Goal: Task Accomplishment & Management: Manage account settings

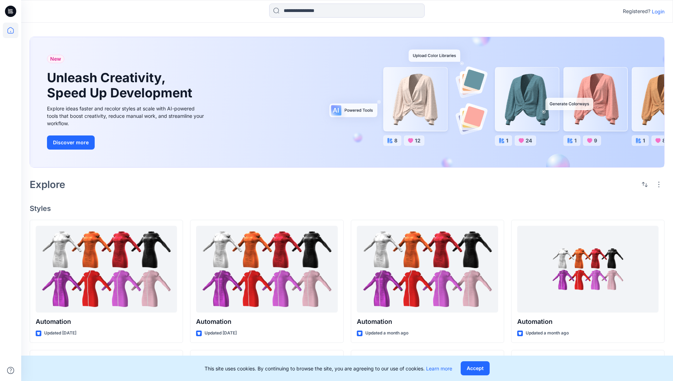
click at [656, 11] on p "Login" at bounding box center [657, 11] width 13 height 7
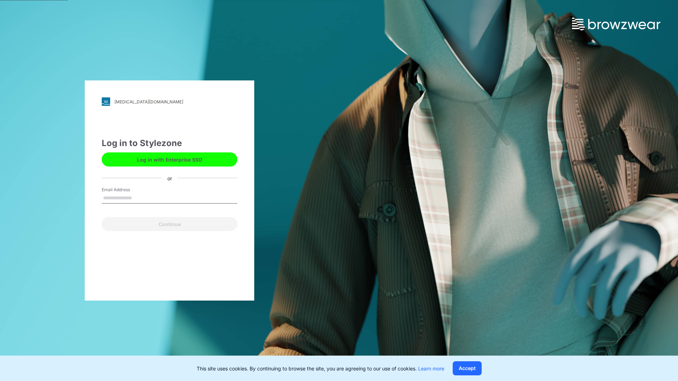
click at [139, 198] on input "Email Address" at bounding box center [170, 198] width 136 height 11
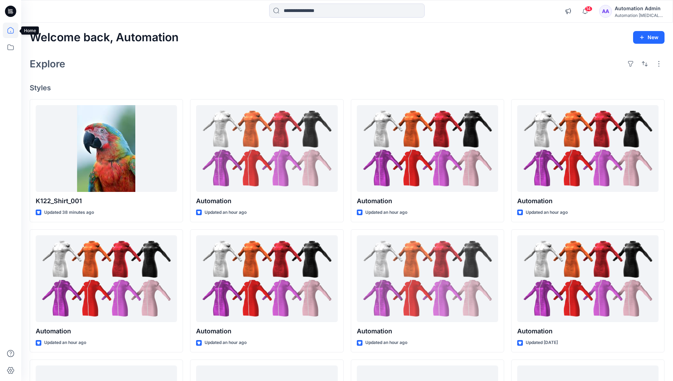
click at [13, 30] on icon at bounding box center [10, 30] width 6 height 6
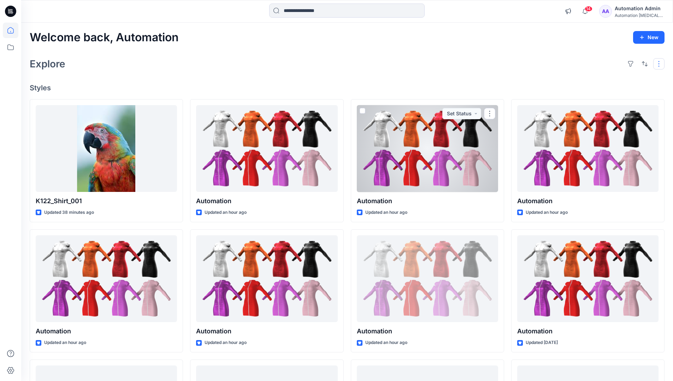
click at [660, 64] on button "button" at bounding box center [658, 63] width 11 height 11
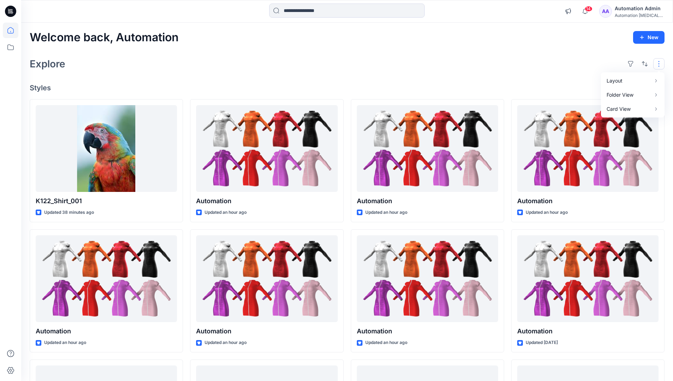
click at [660, 64] on button "button" at bounding box center [658, 63] width 11 height 11
click at [643, 63] on button "button" at bounding box center [644, 63] width 11 height 11
click at [613, 78] on p "Last update" at bounding box center [620, 81] width 44 height 7
click at [607, 96] on p "A to Z" at bounding box center [620, 97] width 44 height 7
click at [607, 80] on p "Last update" at bounding box center [620, 81] width 44 height 7
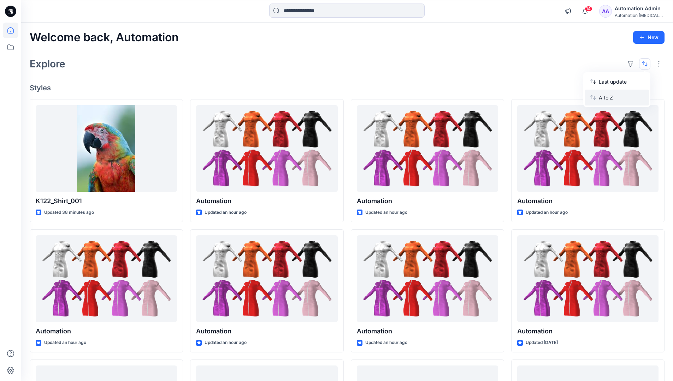
click at [606, 100] on p "A to Z" at bounding box center [620, 97] width 44 height 7
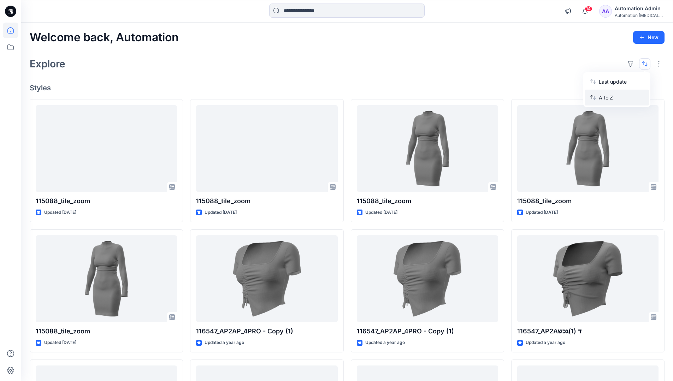
click at [606, 97] on p "A to Z" at bounding box center [620, 97] width 44 height 7
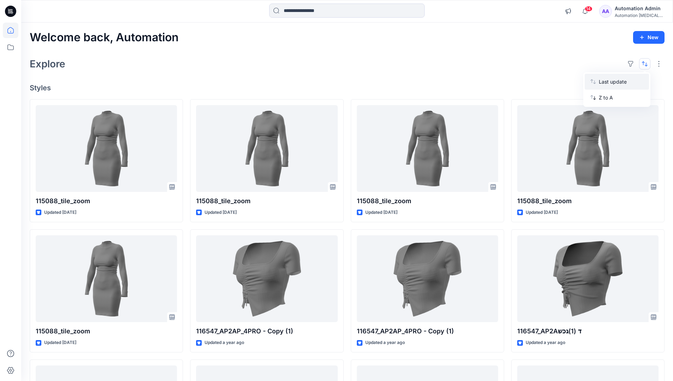
click at [606, 83] on p "Last update" at bounding box center [620, 81] width 44 height 7
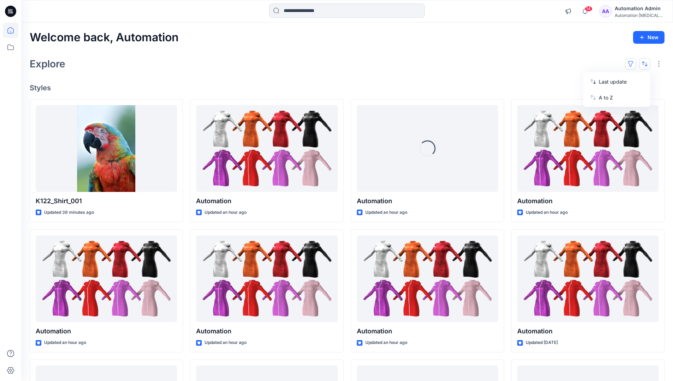
click at [633, 63] on button "button" at bounding box center [630, 63] width 11 height 11
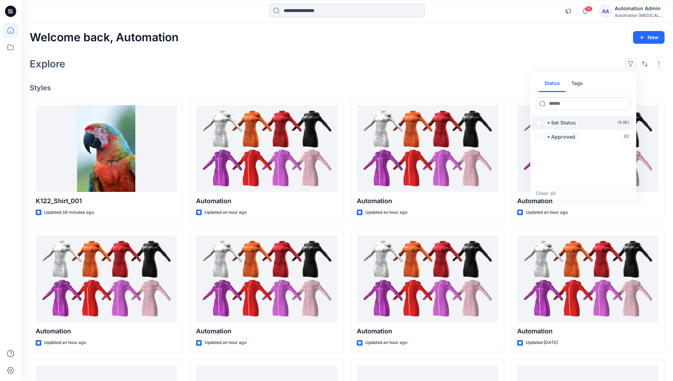
click at [538, 124] on span at bounding box center [539, 123] width 6 height 6
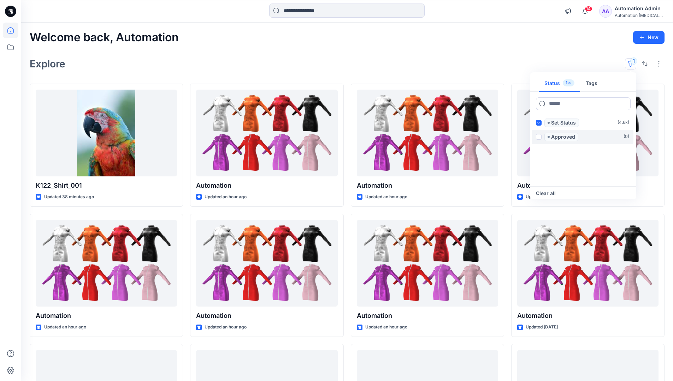
click at [539, 136] on span at bounding box center [539, 137] width 6 height 6
click at [538, 123] on icon at bounding box center [538, 122] width 3 height 2
click at [539, 136] on icon at bounding box center [538, 137] width 3 height 2
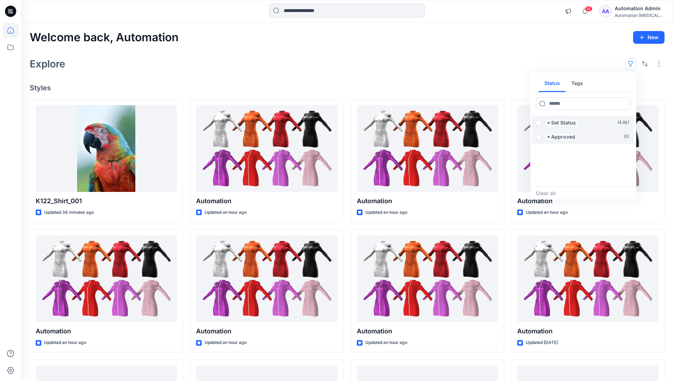
click at [576, 81] on button "Tags" at bounding box center [576, 83] width 23 height 17
click at [556, 83] on button "Status" at bounding box center [551, 83] width 27 height 17
click at [562, 105] on input at bounding box center [583, 103] width 95 height 13
type input "******"
click at [565, 123] on p "Set Status" at bounding box center [563, 123] width 25 height 8
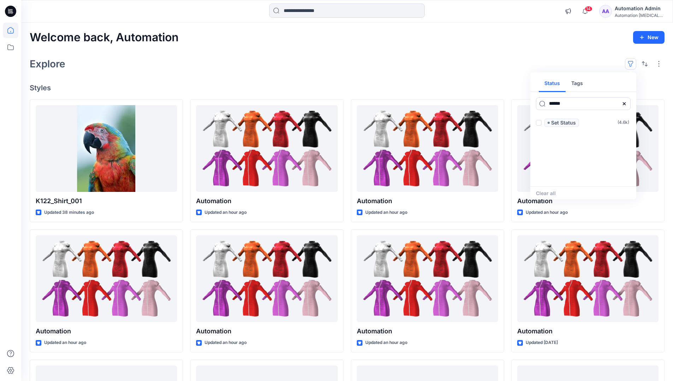
click at [623, 104] on icon at bounding box center [623, 103] width 3 height 3
click at [579, 86] on button "Tags" at bounding box center [576, 83] width 23 height 17
click at [557, 103] on input at bounding box center [583, 103] width 95 height 13
type input "**********"
click at [583, 177] on p "automation tag" at bounding box center [565, 179] width 37 height 8
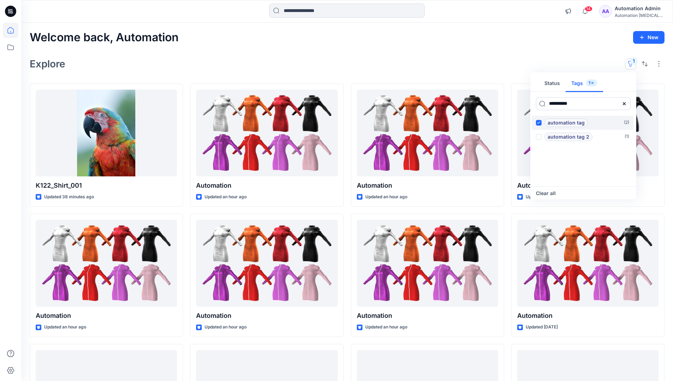
click at [583, 121] on p "automation tag" at bounding box center [565, 123] width 37 height 8
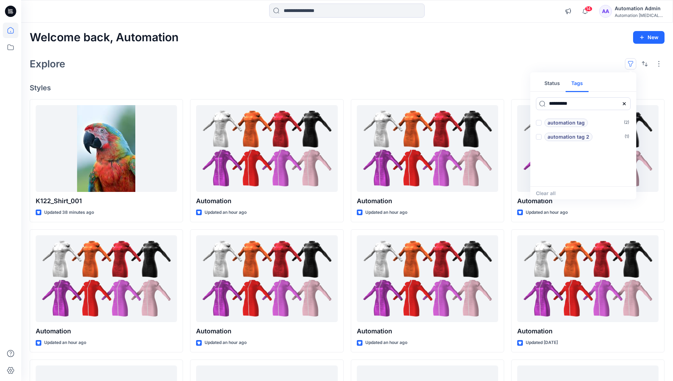
click at [625, 105] on icon at bounding box center [623, 103] width 3 height 3
click at [556, 86] on button "Status" at bounding box center [551, 83] width 27 height 17
click at [563, 123] on p "Set Status" at bounding box center [563, 123] width 25 height 8
click at [540, 123] on span at bounding box center [539, 123] width 6 height 6
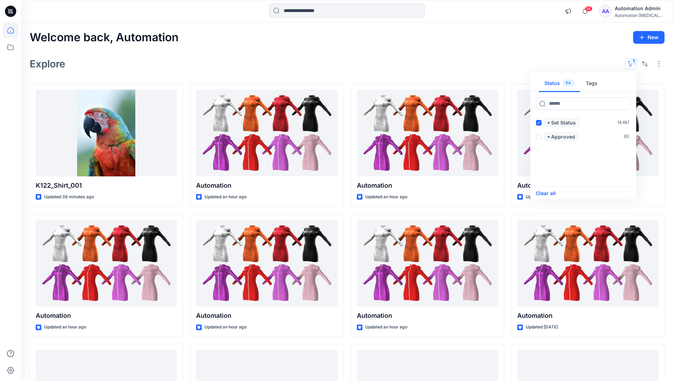
click at [551, 193] on button "Clear all" at bounding box center [546, 193] width 20 height 8
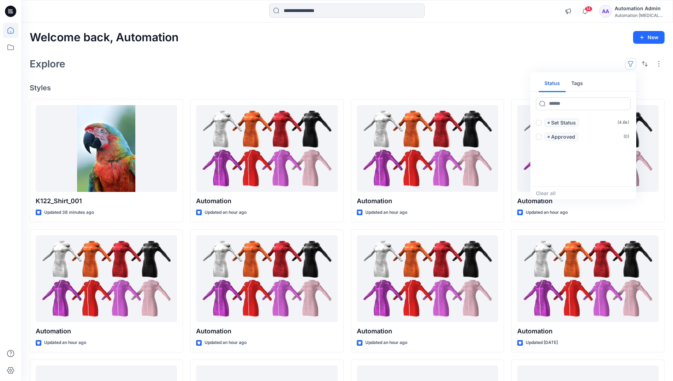
click at [632, 61] on button "button" at bounding box center [630, 63] width 11 height 11
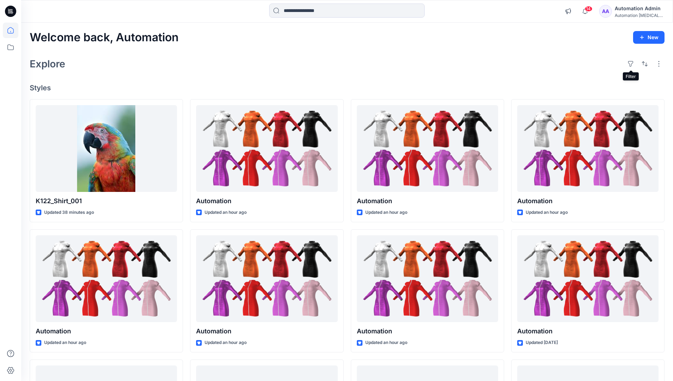
click at [636, 8] on div "Automation Admin" at bounding box center [638, 8] width 49 height 8
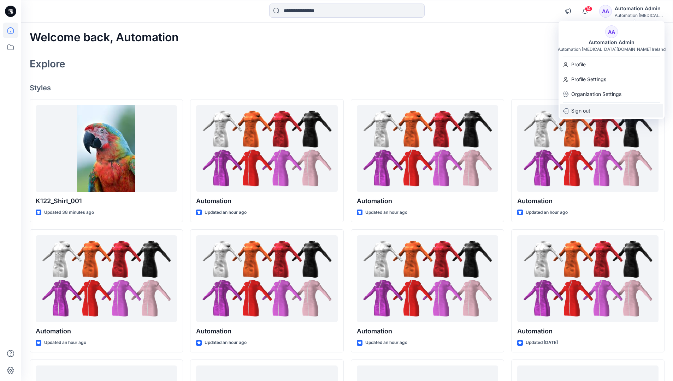
click at [590, 112] on p "Sign out" at bounding box center [580, 110] width 19 height 13
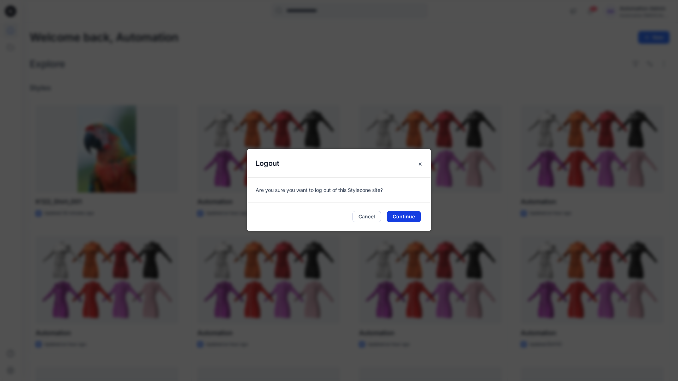
click at [412, 214] on button "Continue" at bounding box center [404, 216] width 34 height 11
